Goal: Find specific page/section: Find specific page/section

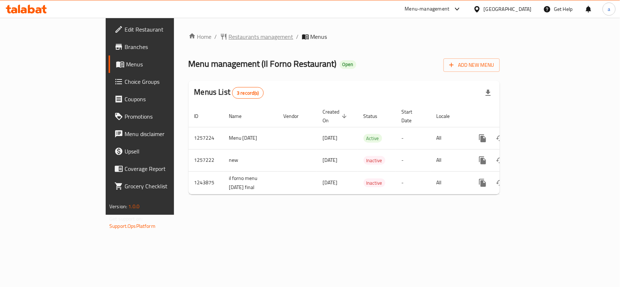
click at [229, 34] on span "Restaurants management" at bounding box center [261, 36] width 65 height 9
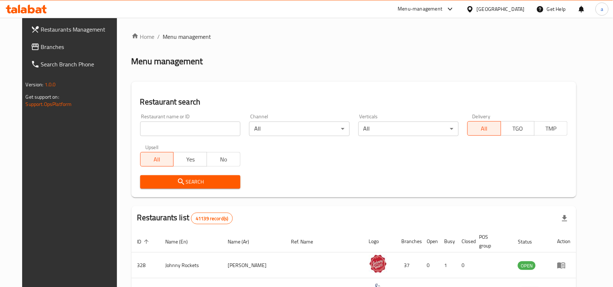
click at [186, 129] on input "search" at bounding box center [190, 129] width 100 height 15
paste input "661666"
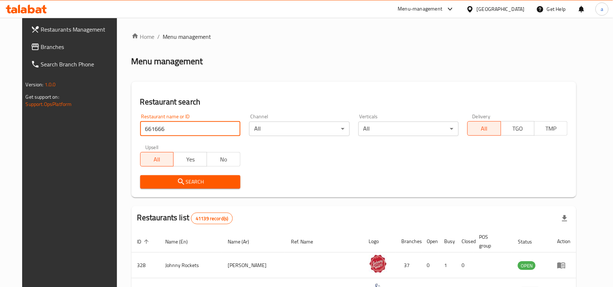
type input "661666"
click at [54, 45] on span "Branches" at bounding box center [80, 46] width 78 height 9
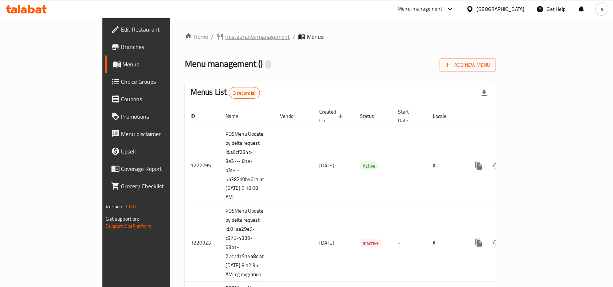
click at [225, 33] on span "Restaurants management" at bounding box center [257, 36] width 65 height 9
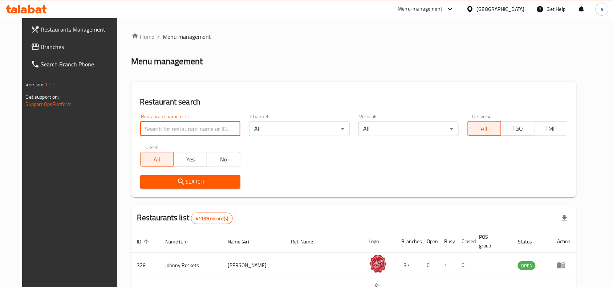
click at [177, 128] on input "search" at bounding box center [190, 129] width 100 height 15
paste input "633516"
type input "633516"
click button "Search" at bounding box center [190, 181] width 100 height 13
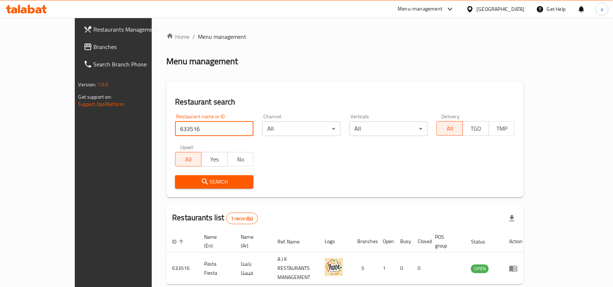
click at [80, 52] on link "Branches" at bounding box center [127, 46] width 99 height 17
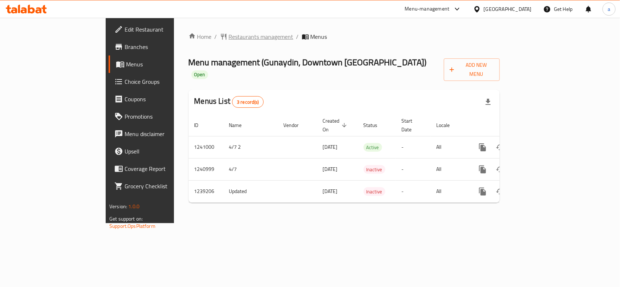
click at [229, 41] on span "Restaurants management" at bounding box center [261, 36] width 65 height 9
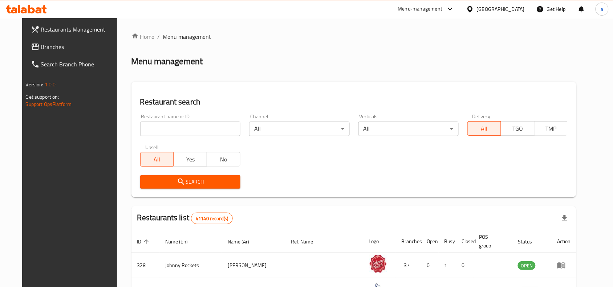
click at [169, 129] on input "search" at bounding box center [190, 129] width 100 height 15
paste input "679555"
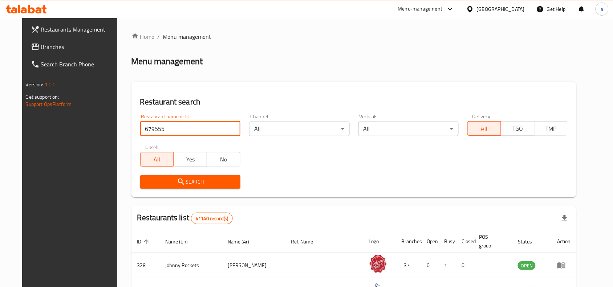
type input "679555"
click button "Search" at bounding box center [190, 181] width 100 height 13
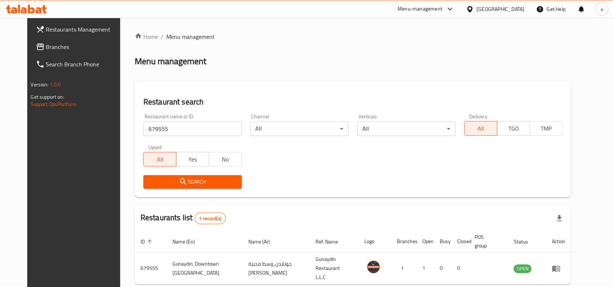
drag, startPoint x: 68, startPoint y: 50, endPoint x: 67, endPoint y: 64, distance: 13.8
click at [68, 50] on span "Branches" at bounding box center [85, 46] width 78 height 9
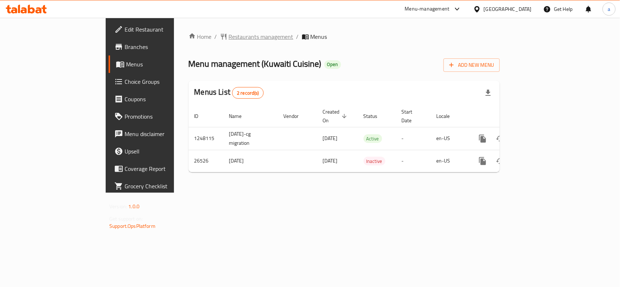
click at [229, 34] on span "Restaurants management" at bounding box center [261, 36] width 65 height 9
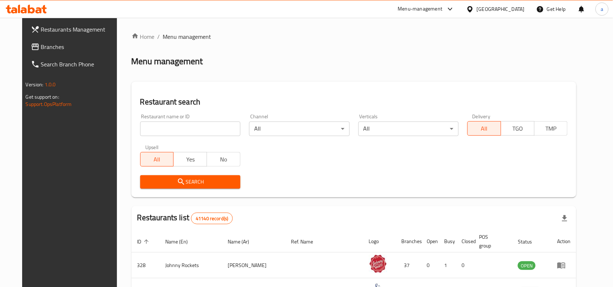
click at [158, 126] on input "search" at bounding box center [190, 129] width 100 height 15
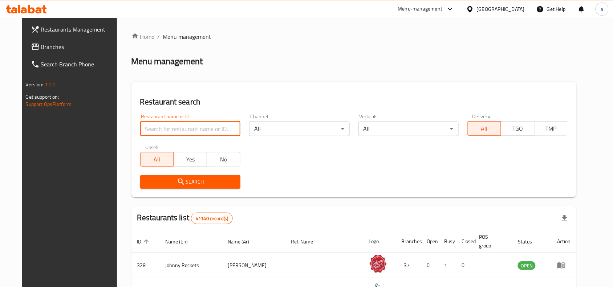
paste input "13766"
type input "13766"
click button "Search" at bounding box center [190, 181] width 100 height 13
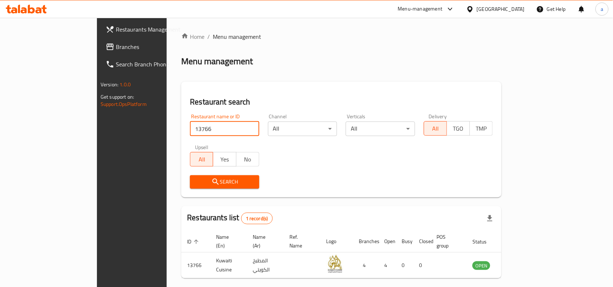
click at [503, 3] on div "United Arab Emirates" at bounding box center [495, 8] width 70 height 17
click at [502, 6] on div "United Arab Emirates" at bounding box center [501, 9] width 48 height 8
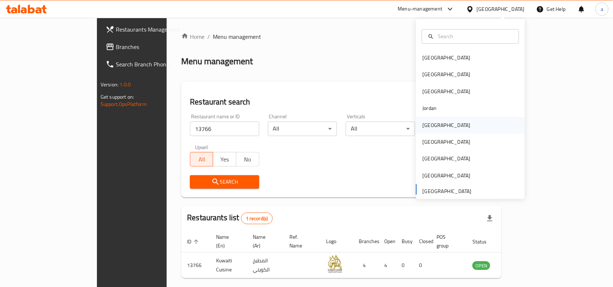
click at [425, 129] on div "[GEOGRAPHIC_DATA]" at bounding box center [447, 125] width 48 height 8
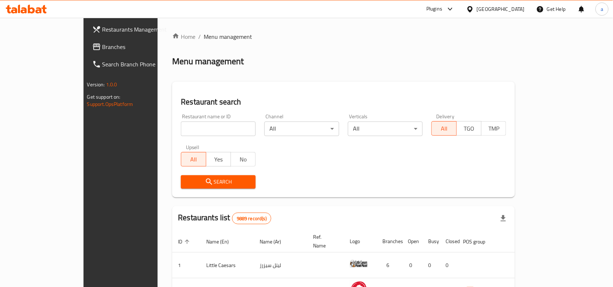
click at [86, 51] on link "Branches" at bounding box center [135, 46] width 99 height 17
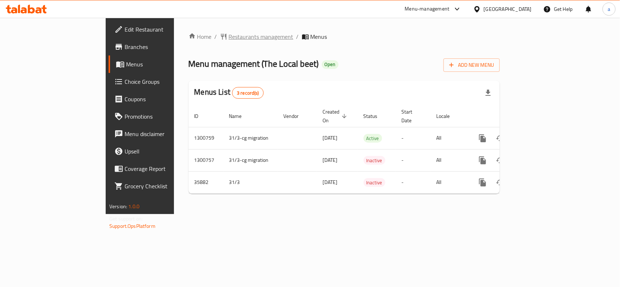
click at [229, 36] on span "Restaurants management" at bounding box center [261, 36] width 65 height 9
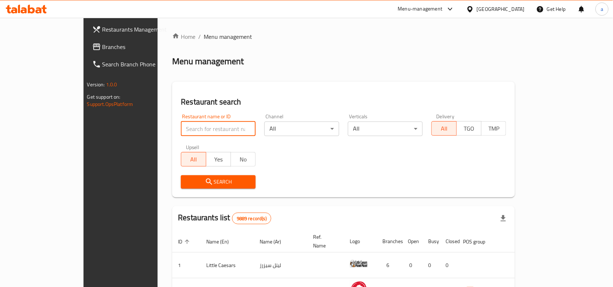
click at [181, 127] on input "search" at bounding box center [218, 129] width 75 height 15
paste input "18540"
type input "18540"
click button "Search" at bounding box center [218, 181] width 75 height 13
